Goal: Find contact information: Find contact information

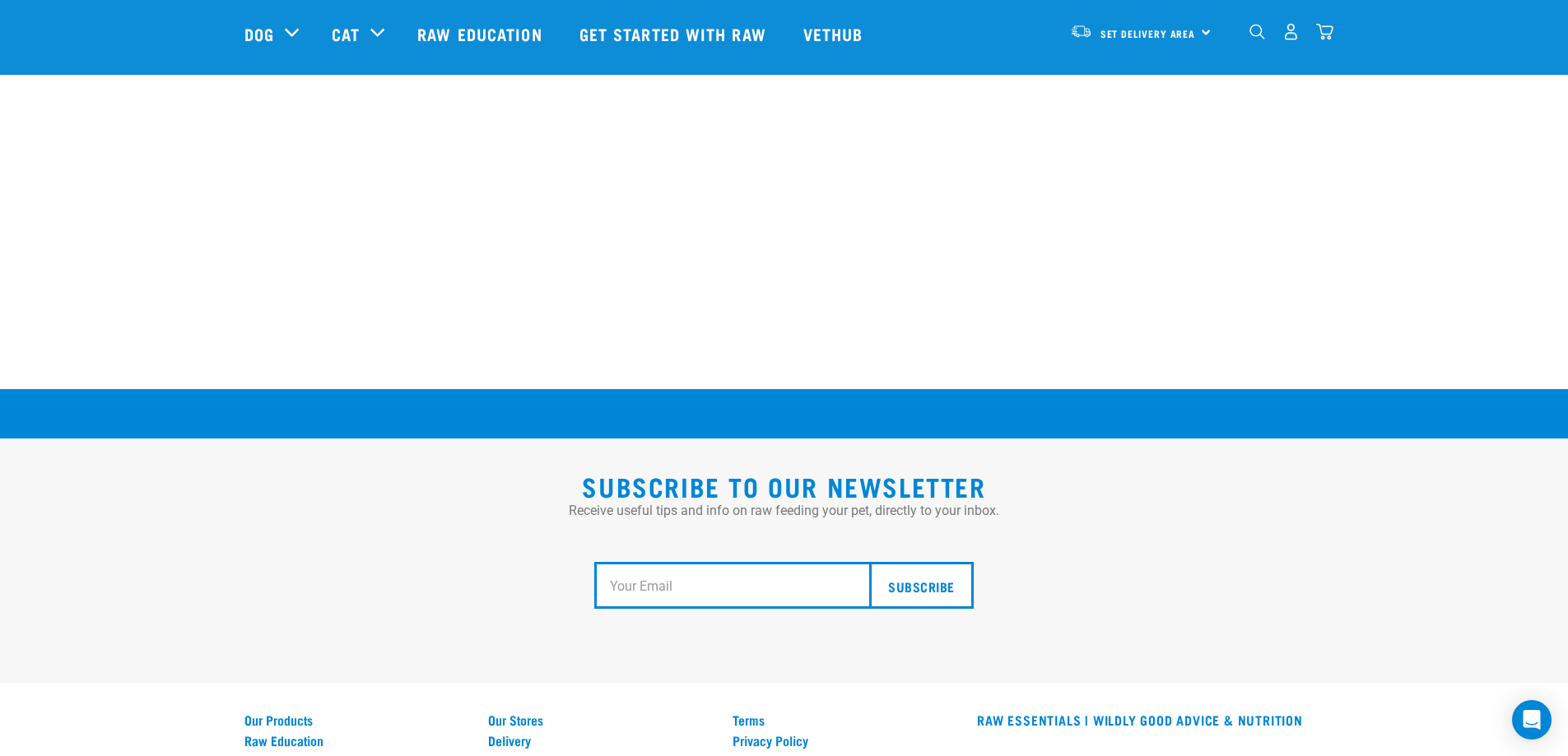
scroll to position [3032, 0]
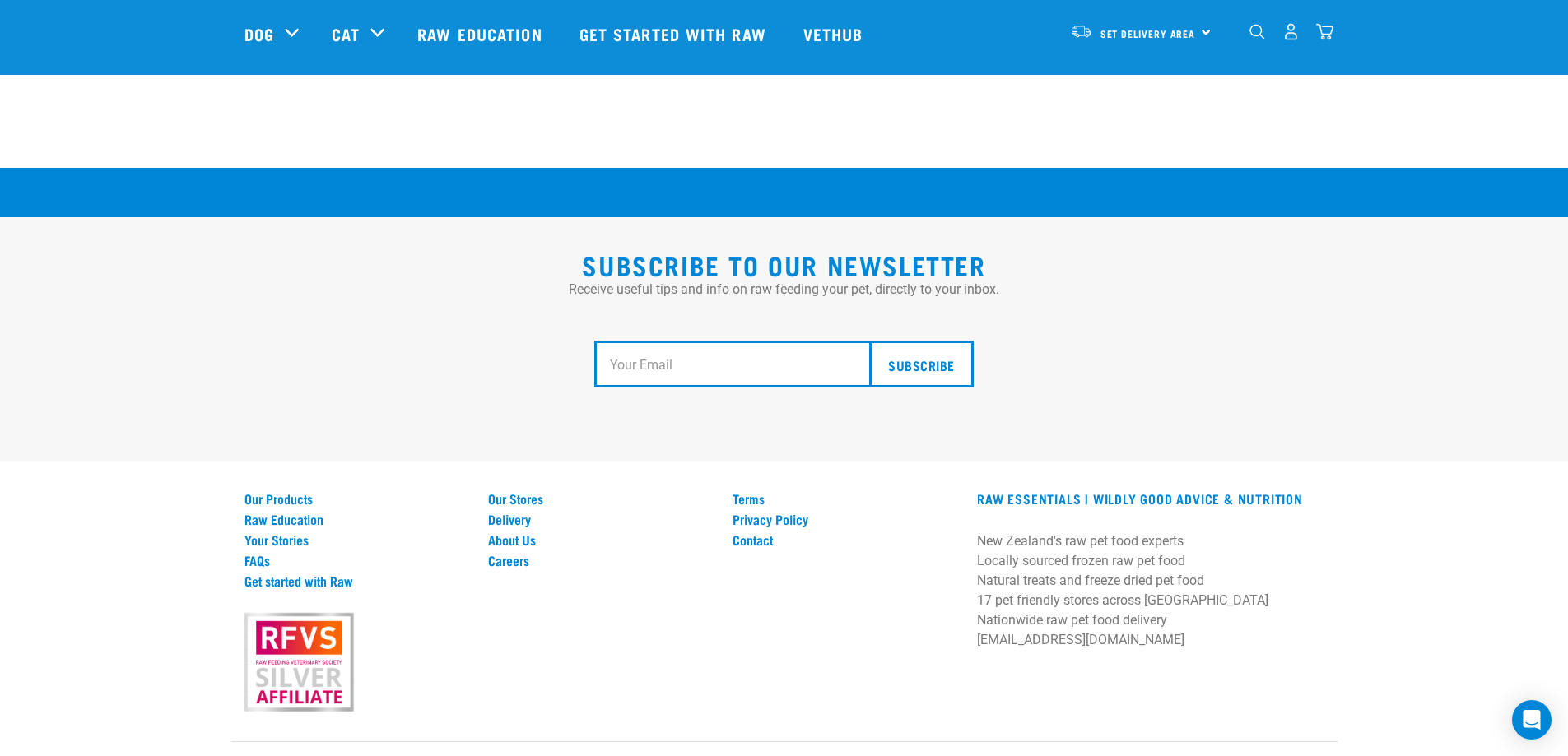
click at [719, 577] on div "Our Stores Delivery About Us Careers" at bounding box center [601, 601] width 245 height 219
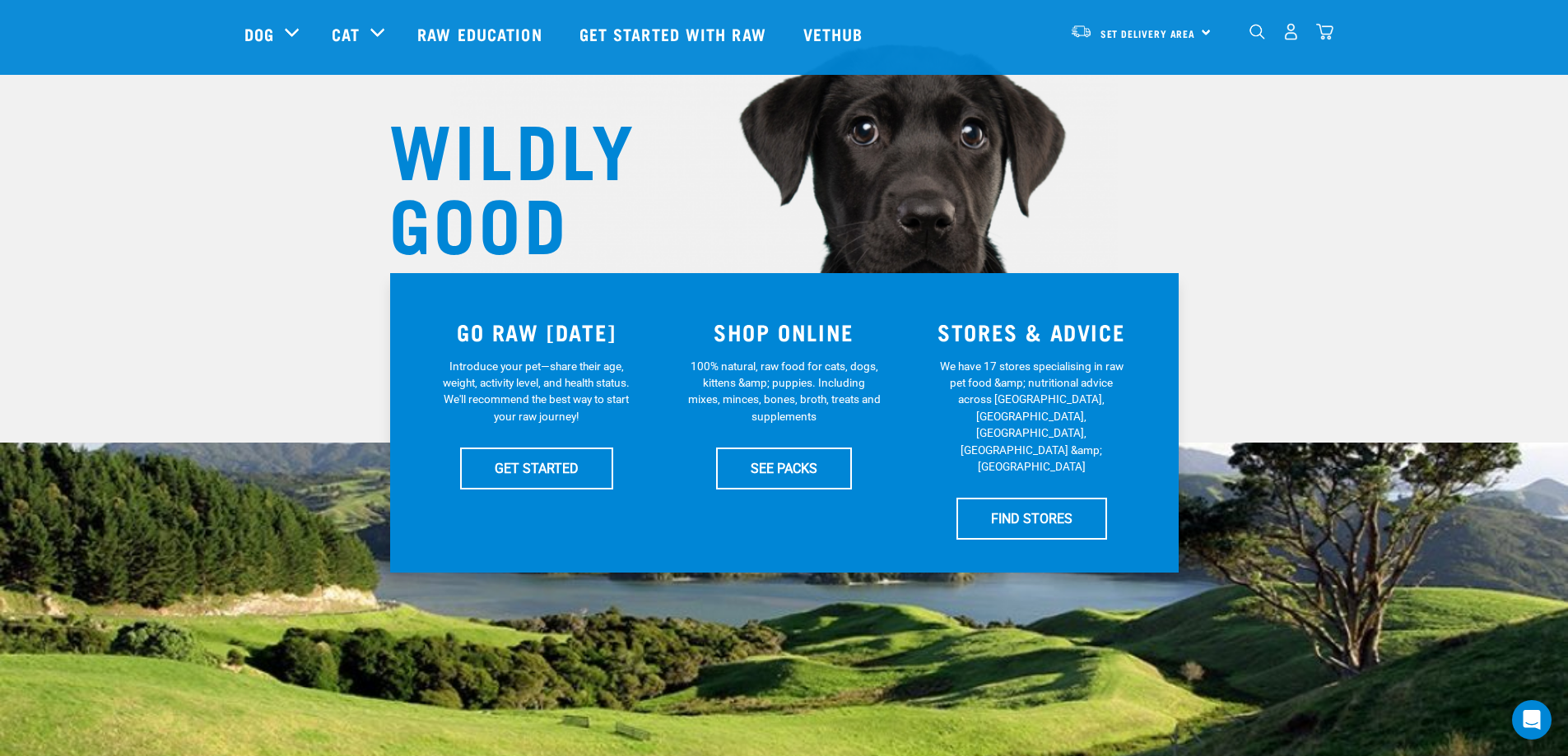
scroll to position [0, 0]
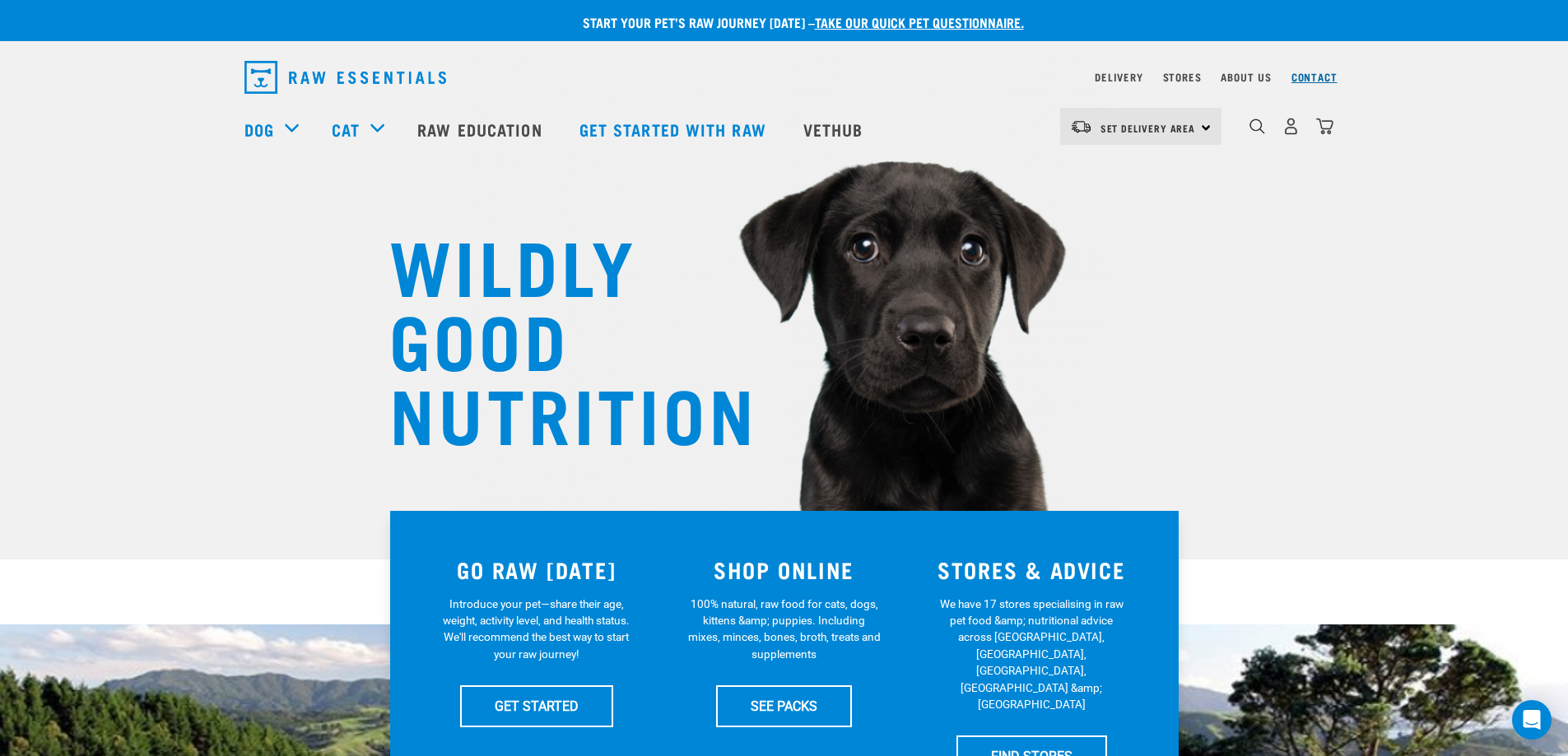
click at [1317, 76] on link "Contact" at bounding box center [1315, 76] width 46 height 6
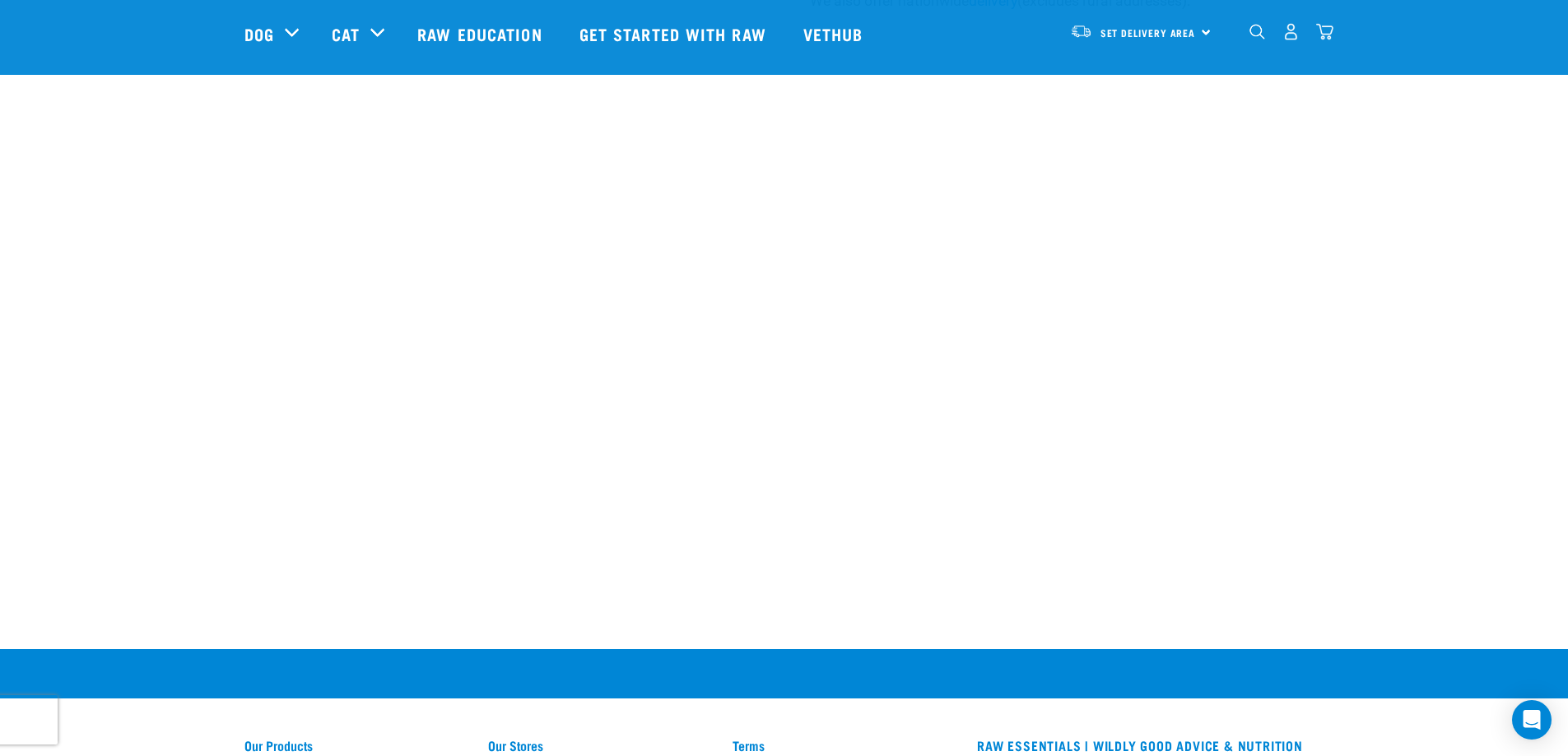
scroll to position [1043, 0]
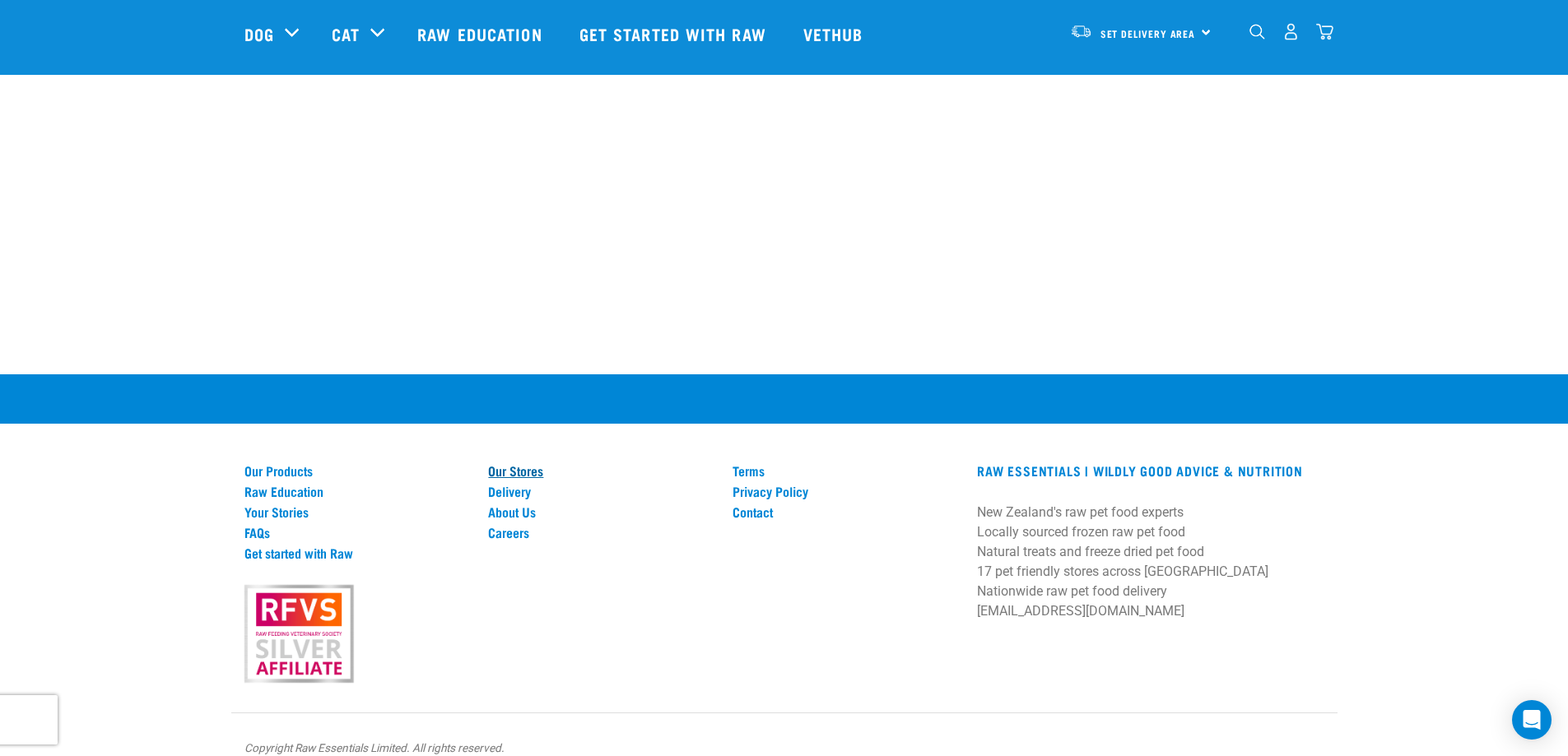
click at [512, 463] on link "Our Stores" at bounding box center [600, 470] width 224 height 14
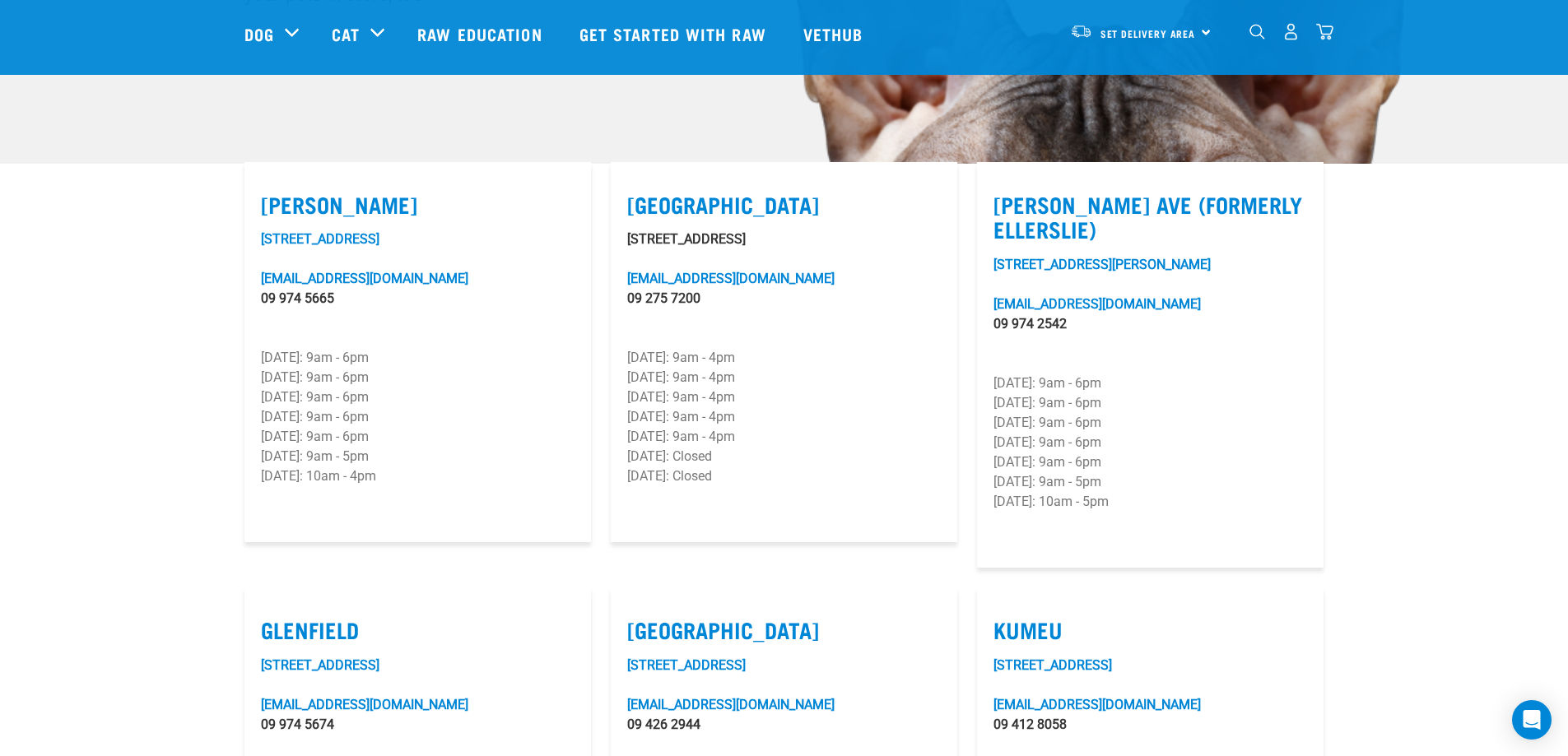
scroll to position [411, 0]
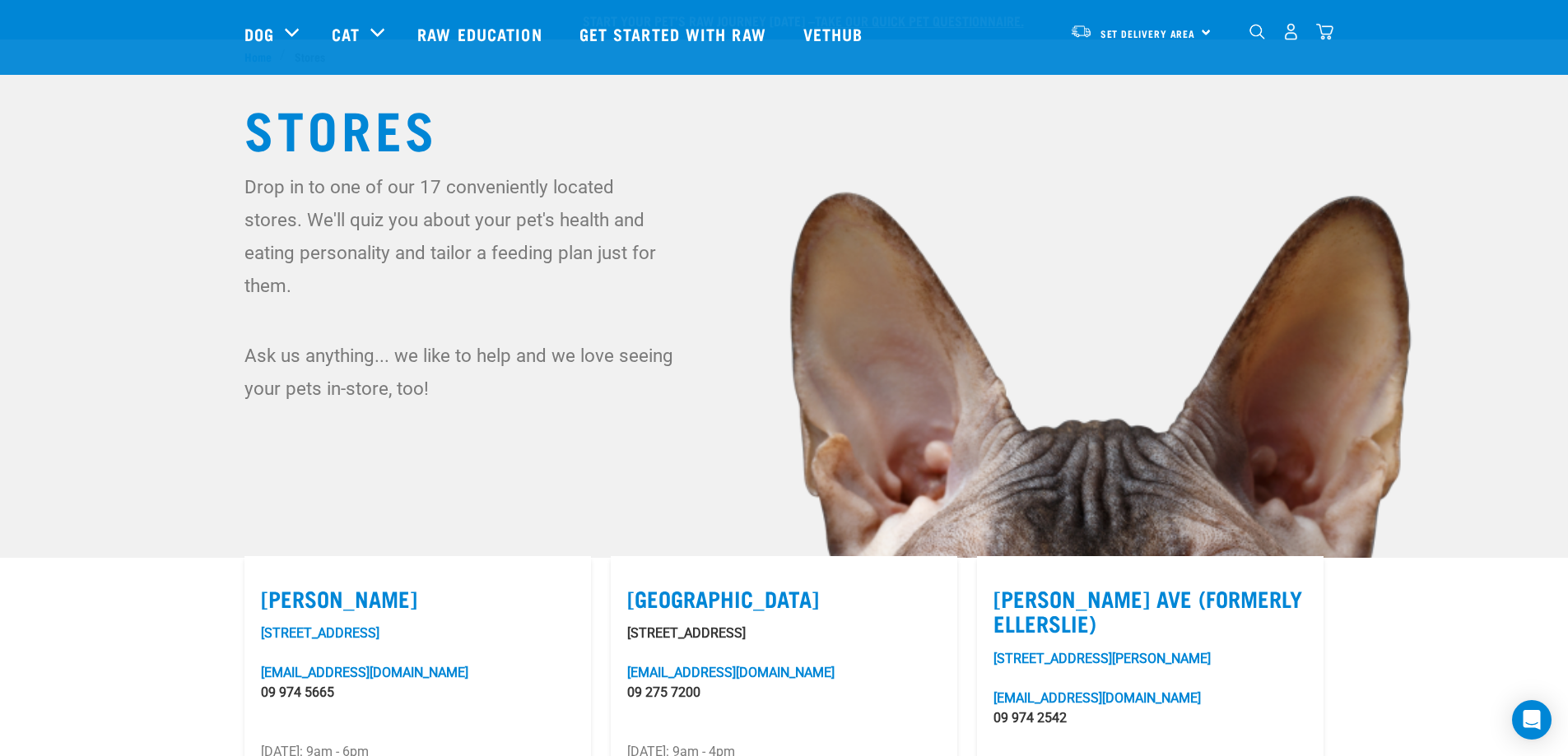
scroll to position [0, 0]
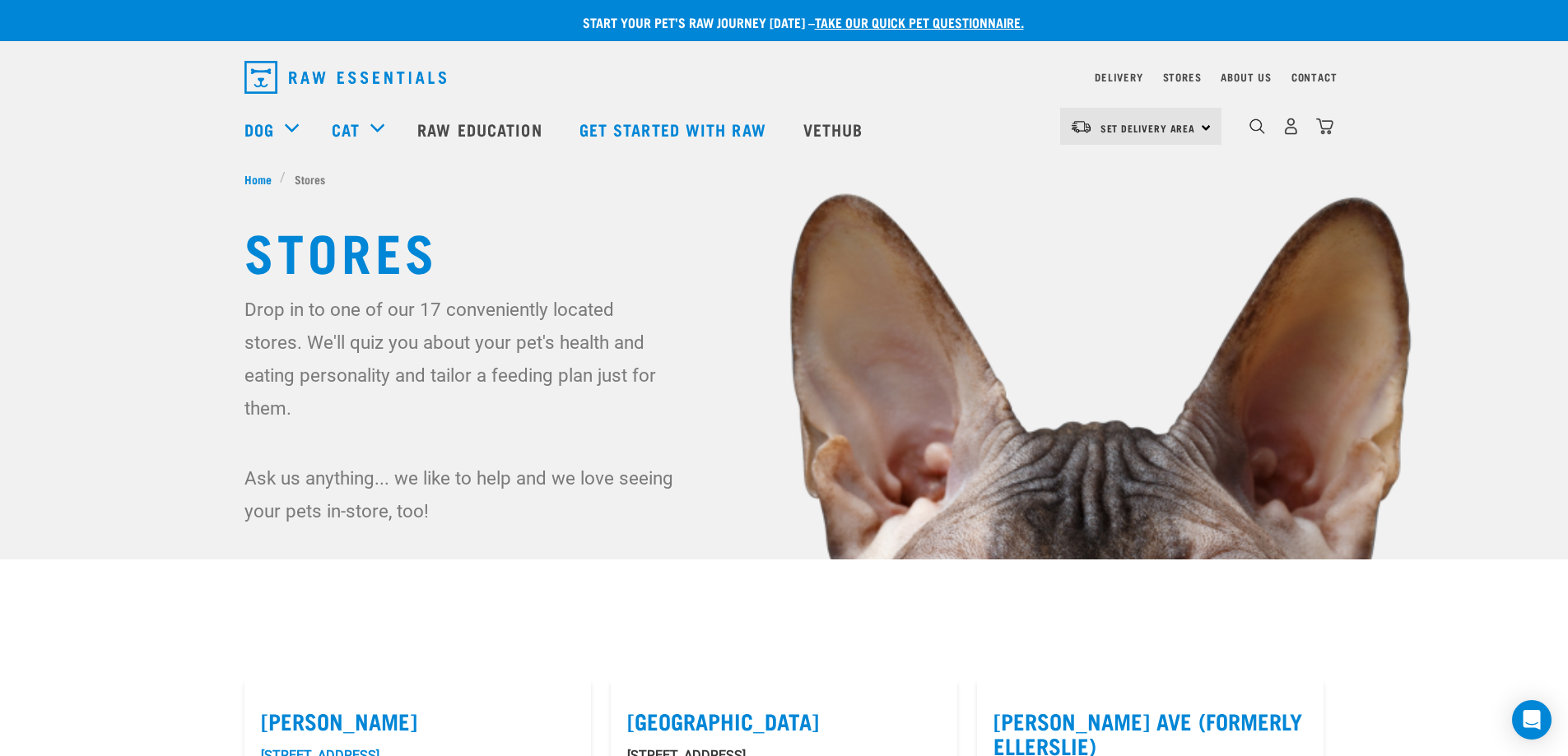
click at [144, 265] on img at bounding box center [784, 470] width 1568 height 940
click at [152, 239] on img at bounding box center [784, 470] width 1568 height 940
